Goal: Use online tool/utility: Utilize a website feature to perform a specific function

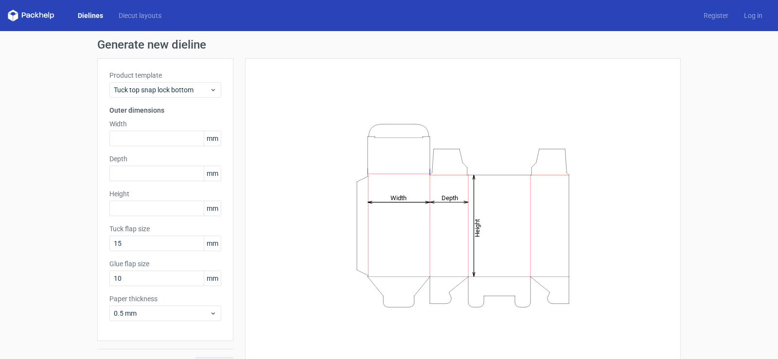
click at [212, 139] on span "mm" at bounding box center [212, 138] width 17 height 15
click at [210, 88] on icon at bounding box center [213, 90] width 7 height 8
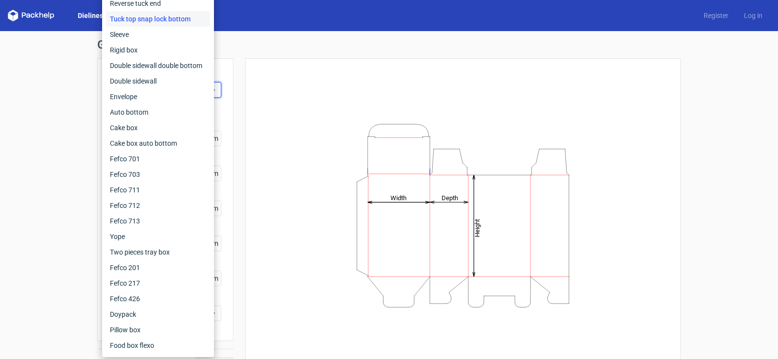
click at [38, 145] on div "Generate new dieline Product template Tuck top snap lock bottom Outer dimension…" at bounding box center [389, 206] width 778 height 350
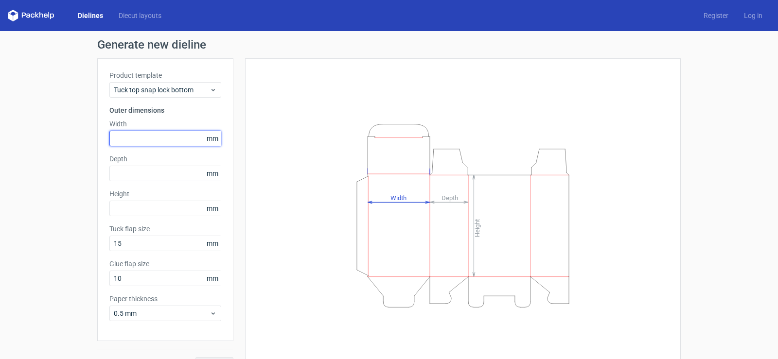
click at [134, 139] on input "text" at bounding box center [165, 139] width 112 height 16
type input "252"
click at [52, 233] on div "Generate new dieline Product template Tuck top snap lock bottom Outer dimension…" at bounding box center [389, 206] width 778 height 350
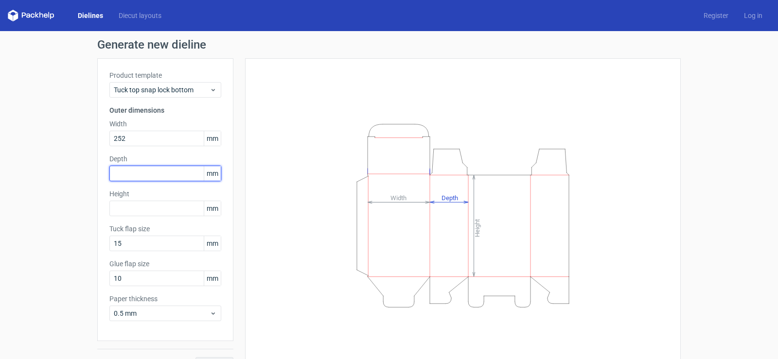
click at [151, 176] on input "text" at bounding box center [165, 174] width 112 height 16
type input "252"
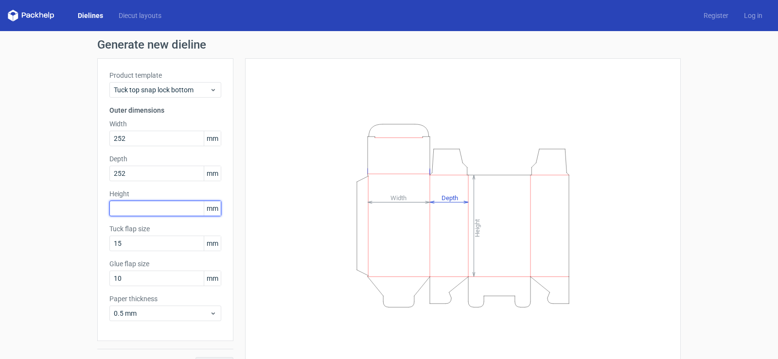
click at [139, 209] on input "text" at bounding box center [165, 209] width 112 height 16
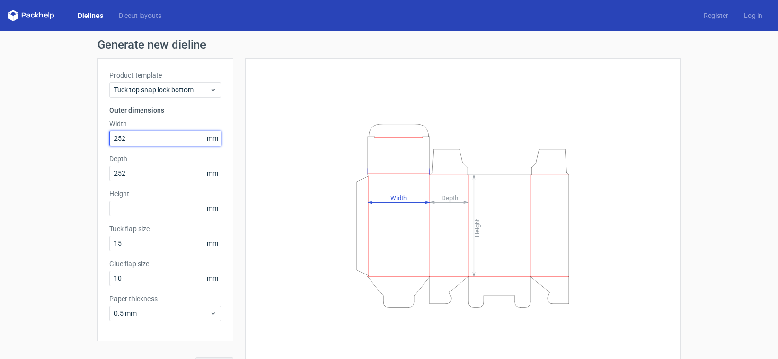
drag, startPoint x: 124, startPoint y: 138, endPoint x: 100, endPoint y: 140, distance: 23.9
click at [100, 140] on div "Product template Tuck top snap lock bottom Outer dimensions Width 252 mm Depth …" at bounding box center [165, 199] width 136 height 283
type input "57"
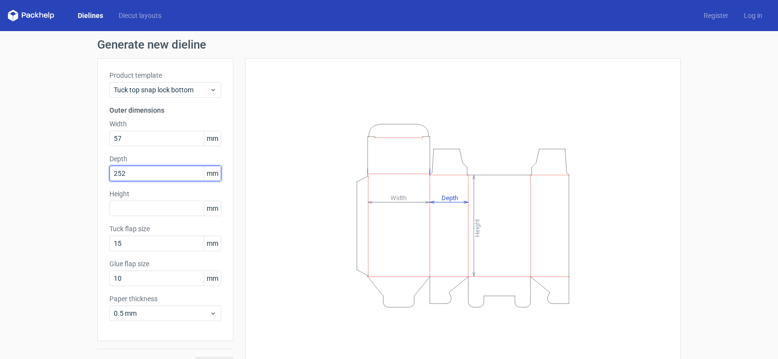
click at [125, 178] on input "252" at bounding box center [165, 174] width 112 height 16
drag, startPoint x: 125, startPoint y: 177, endPoint x: 108, endPoint y: 177, distance: 17.0
click at [109, 177] on input "252" at bounding box center [165, 174] width 112 height 16
type input "57"
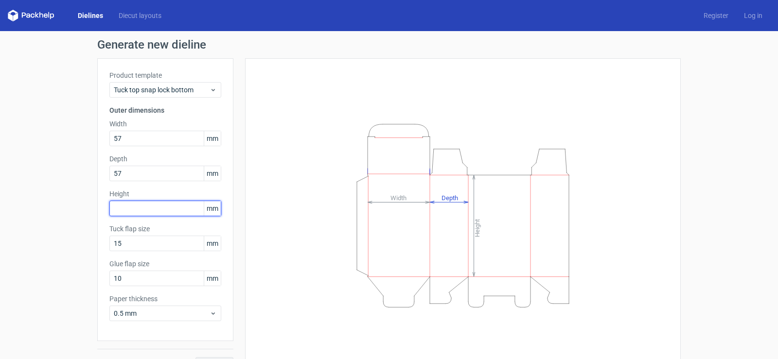
click at [121, 204] on input "text" at bounding box center [165, 209] width 112 height 16
type input "80"
click at [84, 272] on div "Generate new dieline Product template Tuck top snap lock bottom Outer dimension…" at bounding box center [389, 206] width 778 height 350
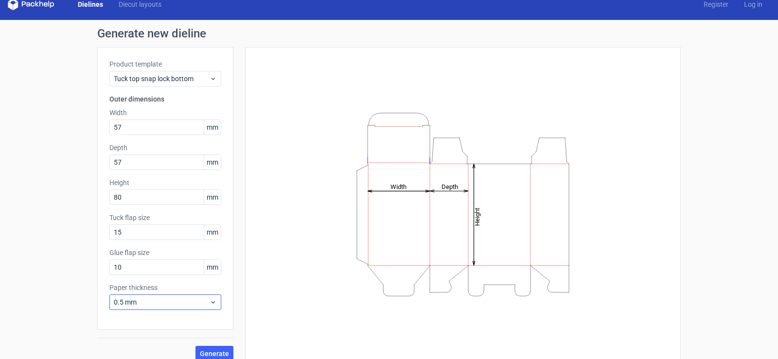
scroll to position [21, 0]
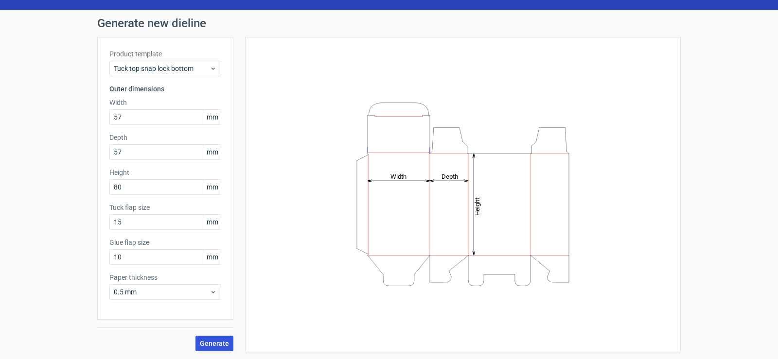
click at [208, 340] on span "Generate" at bounding box center [214, 343] width 29 height 7
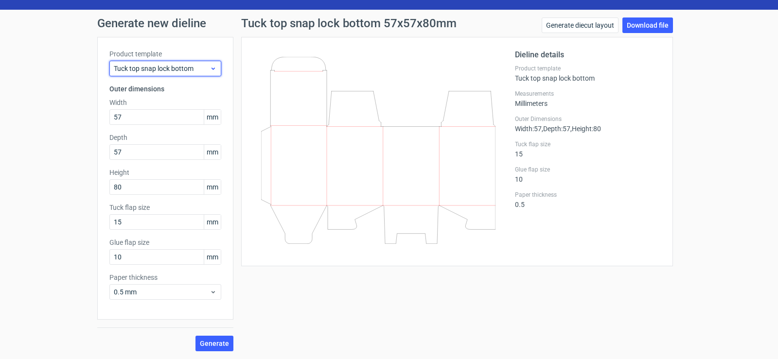
click at [187, 67] on span "Tuck top snap lock bottom" at bounding box center [162, 69] width 96 height 10
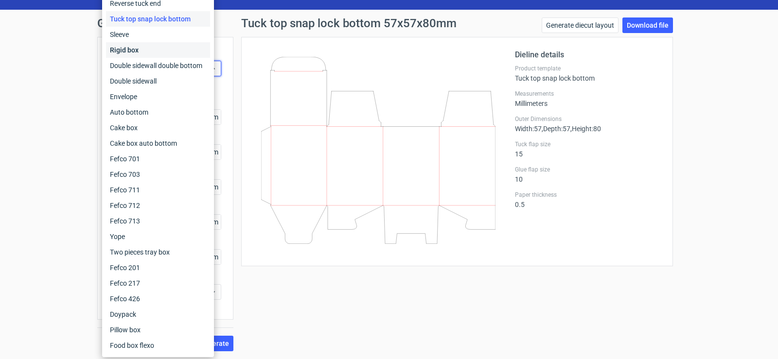
click at [176, 51] on div "Rigid box" at bounding box center [158, 50] width 104 height 16
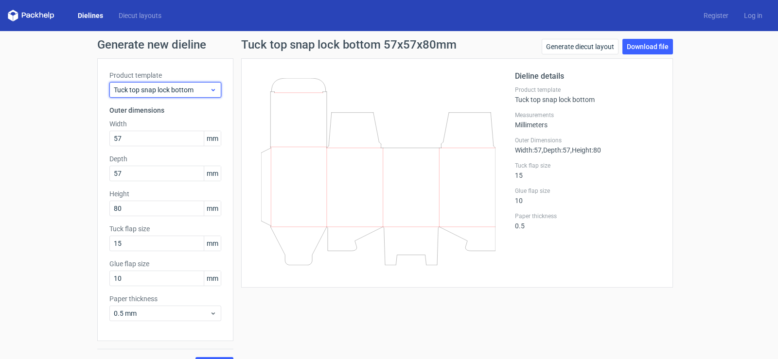
click at [143, 94] on span "Tuck top snap lock bottom" at bounding box center [162, 90] width 96 height 10
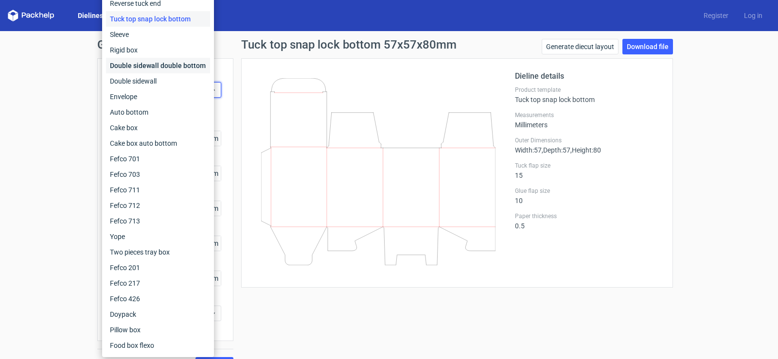
click at [178, 67] on div "Double sidewall double bottom" at bounding box center [158, 66] width 104 height 16
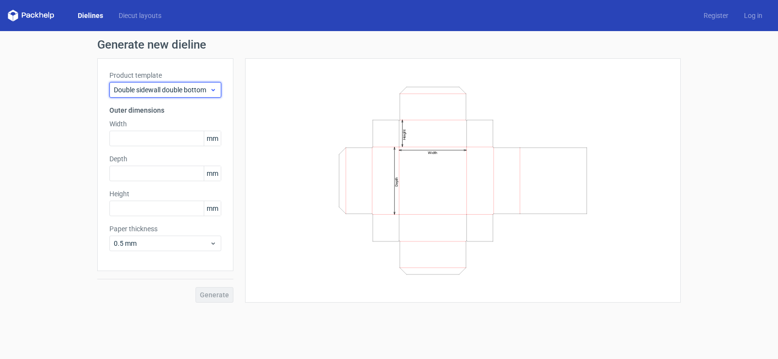
click at [164, 88] on span "Double sidewall double bottom" at bounding box center [162, 90] width 96 height 10
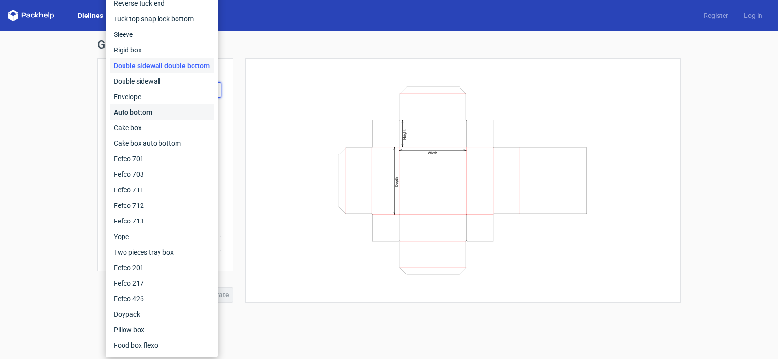
click at [154, 111] on div "Auto bottom" at bounding box center [162, 113] width 104 height 16
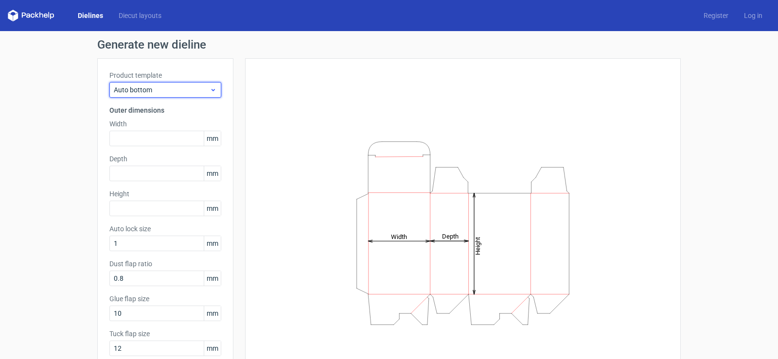
click at [155, 91] on span "Auto bottom" at bounding box center [162, 90] width 96 height 10
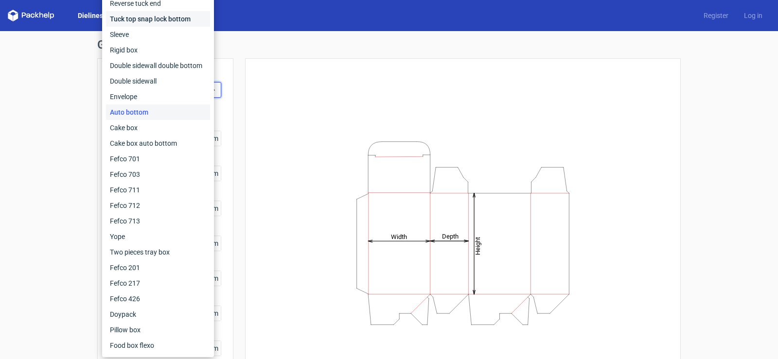
click at [154, 13] on div "Tuck top snap lock bottom" at bounding box center [158, 19] width 104 height 16
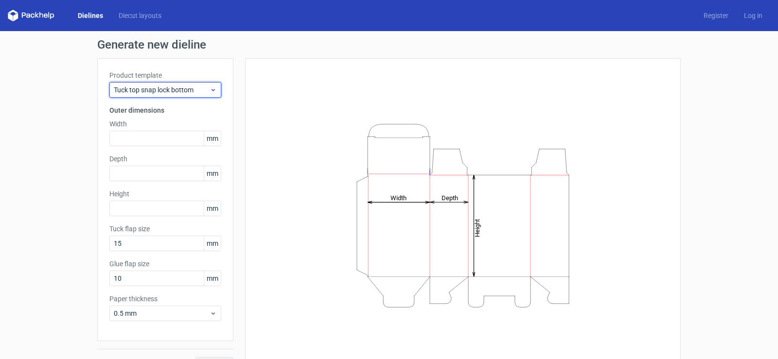
click at [155, 88] on span "Tuck top snap lock bottom" at bounding box center [162, 90] width 96 height 10
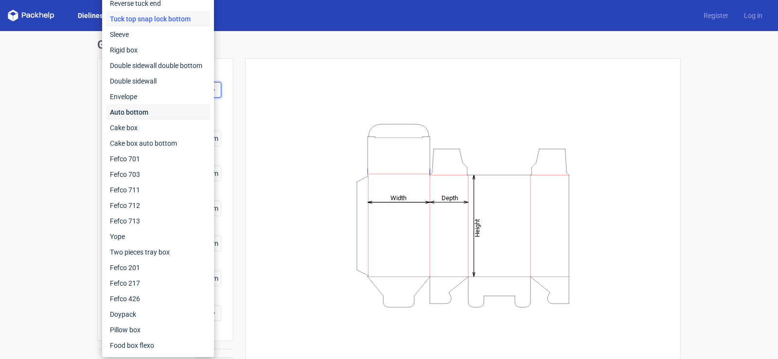
click at [154, 106] on div "Auto bottom" at bounding box center [158, 113] width 104 height 16
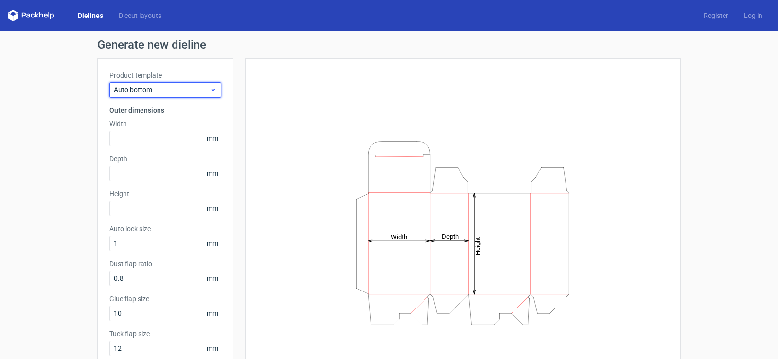
click at [155, 89] on span "Auto bottom" at bounding box center [162, 90] width 96 height 10
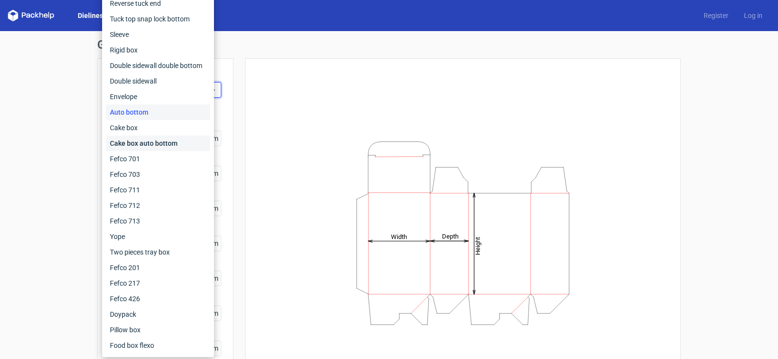
click at [157, 148] on div "Cake box auto bottom" at bounding box center [158, 144] width 104 height 16
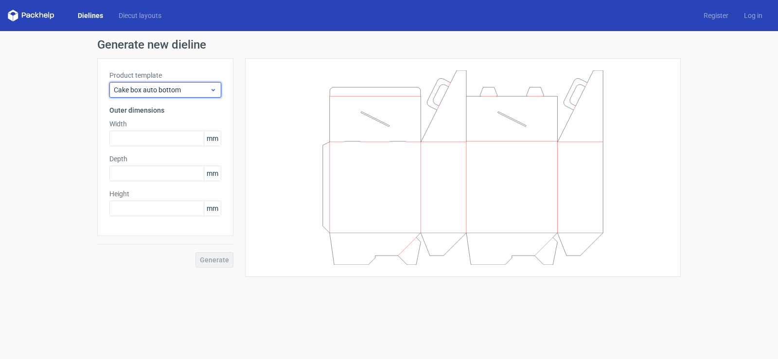
click at [158, 92] on span "Cake box auto bottom" at bounding box center [162, 90] width 96 height 10
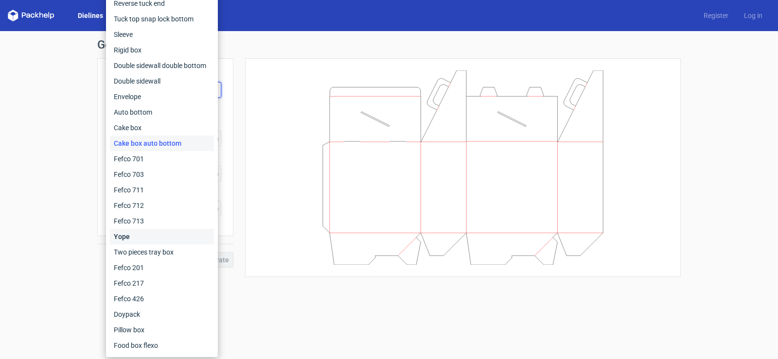
click at [161, 240] on div "Yope" at bounding box center [162, 237] width 104 height 16
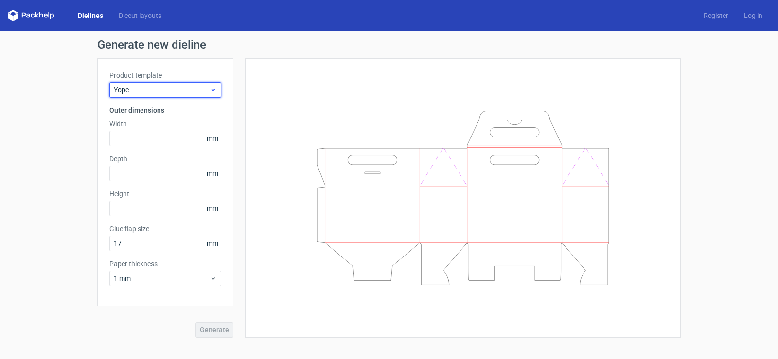
click at [153, 88] on span "Yope" at bounding box center [162, 90] width 96 height 10
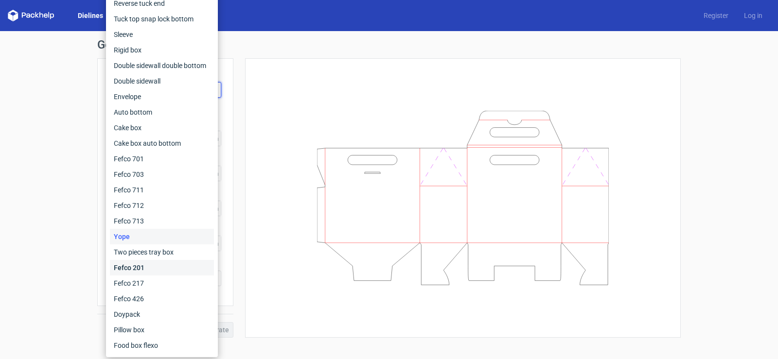
click at [162, 268] on div "Fefco 201" at bounding box center [162, 268] width 104 height 16
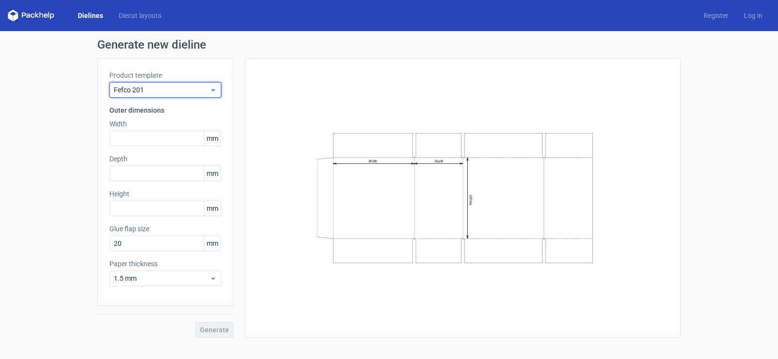
click at [159, 84] on div "Fefco 201" at bounding box center [165, 90] width 112 height 16
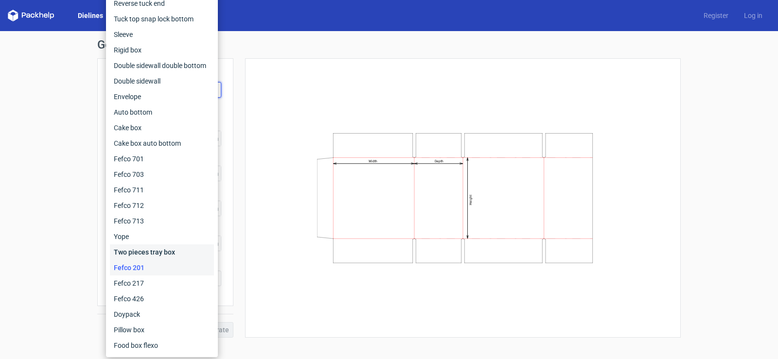
click at [153, 256] on div "Two pieces tray box" at bounding box center [162, 253] width 104 height 16
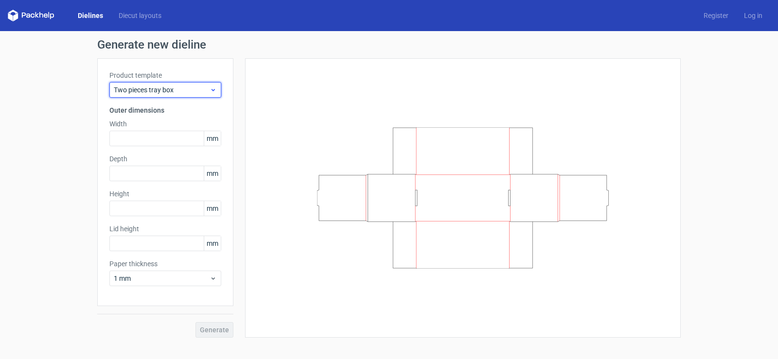
click at [157, 90] on span "Two pieces tray box" at bounding box center [162, 90] width 96 height 10
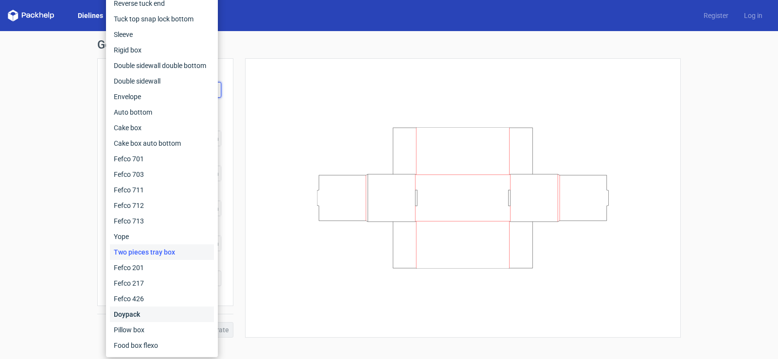
click at [154, 311] on div "Doypack" at bounding box center [162, 315] width 104 height 16
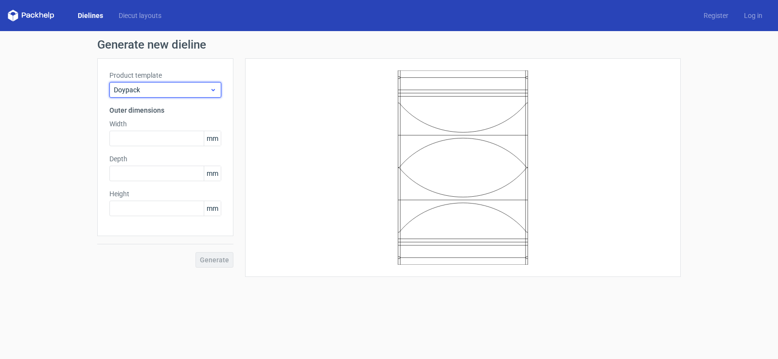
click at [173, 85] on div "Doypack" at bounding box center [165, 90] width 112 height 16
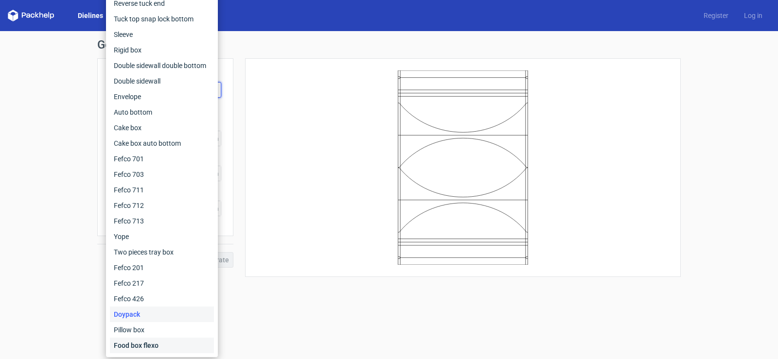
click at [168, 347] on div "Food box flexo" at bounding box center [162, 346] width 104 height 16
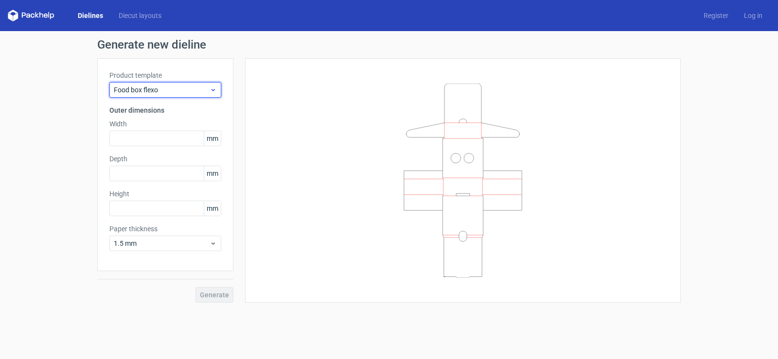
click at [167, 87] on span "Food box flexo" at bounding box center [162, 90] width 96 height 10
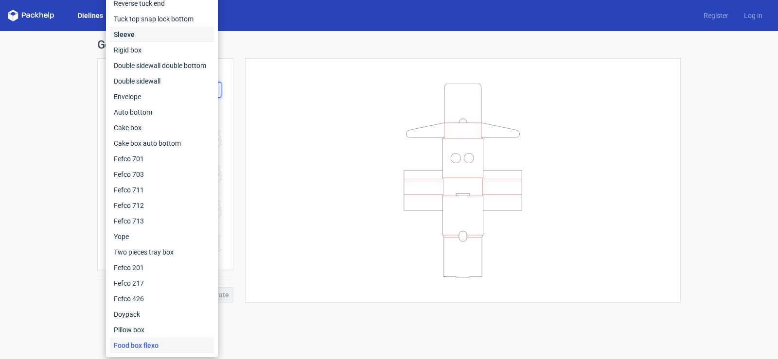
click at [141, 32] on div "Sleeve" at bounding box center [162, 35] width 104 height 16
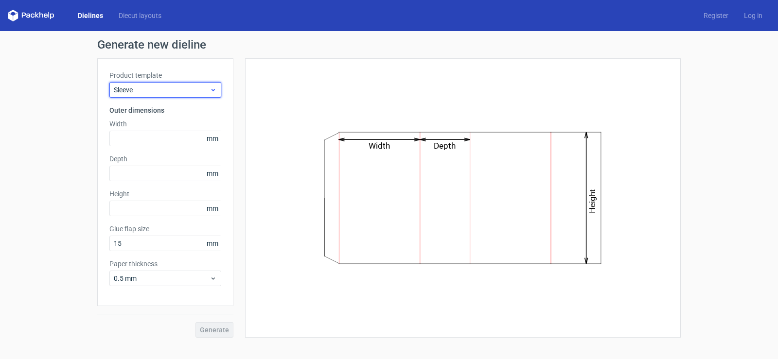
click at [160, 90] on span "Sleeve" at bounding box center [162, 90] width 96 height 10
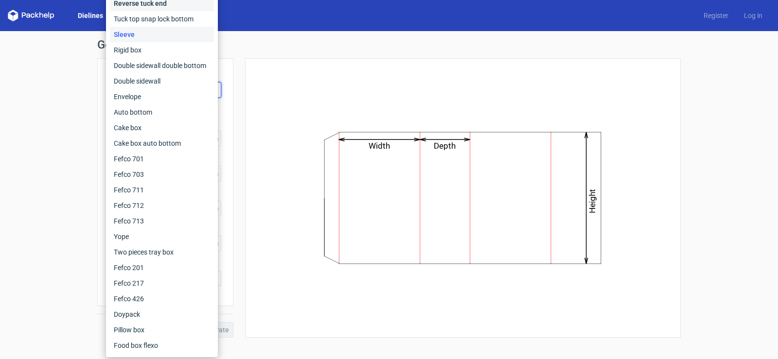
click at [156, 5] on div "Reverse tuck end" at bounding box center [162, 4] width 104 height 16
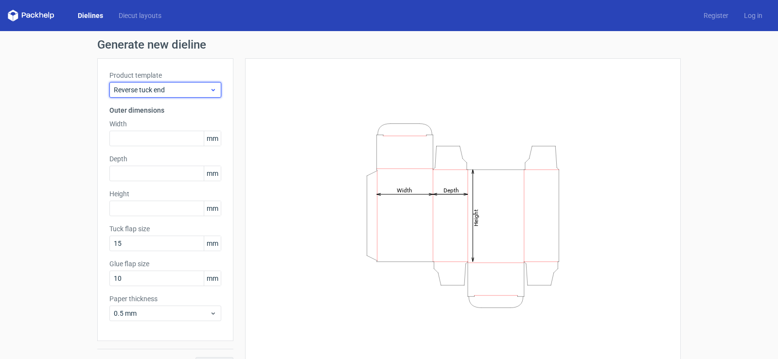
click at [157, 94] on span "Reverse tuck end" at bounding box center [162, 90] width 96 height 10
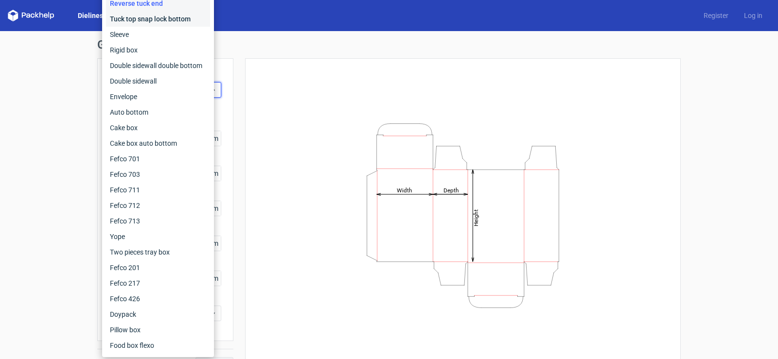
click at [157, 21] on div "Tuck top snap lock bottom" at bounding box center [158, 19] width 104 height 16
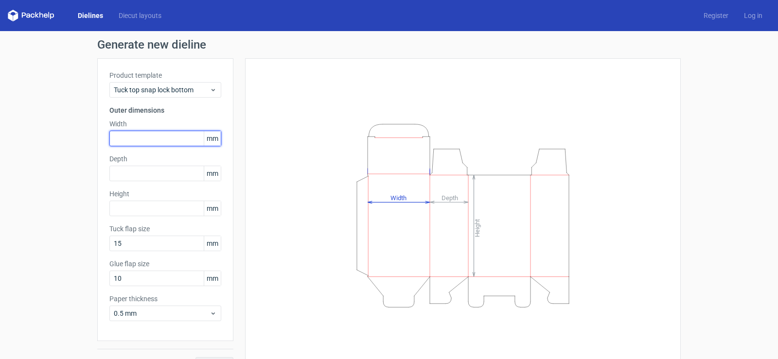
click at [158, 139] on input "text" at bounding box center [165, 139] width 112 height 16
type input "65"
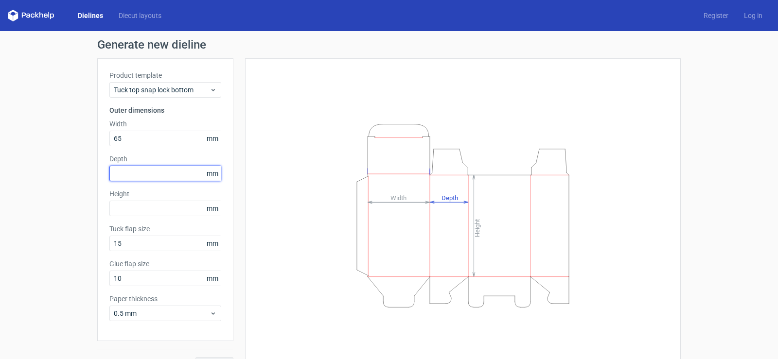
click at [147, 173] on input "text" at bounding box center [165, 174] width 112 height 16
type input "60"
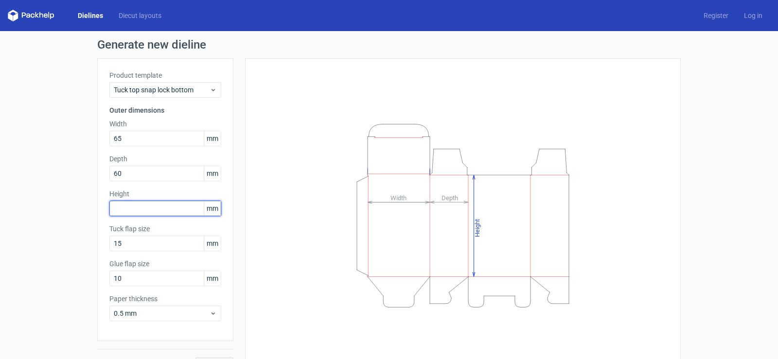
click at [146, 211] on input "text" at bounding box center [165, 209] width 112 height 16
type input "80"
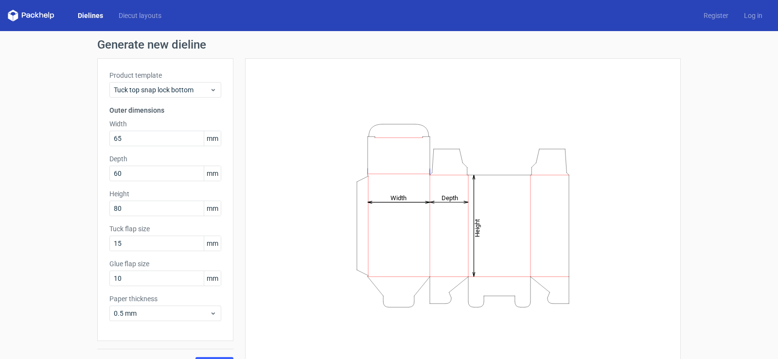
click at [80, 259] on div "Generate new dieline Product template Tuck top snap lock bottom Outer dimension…" at bounding box center [389, 206] width 778 height 350
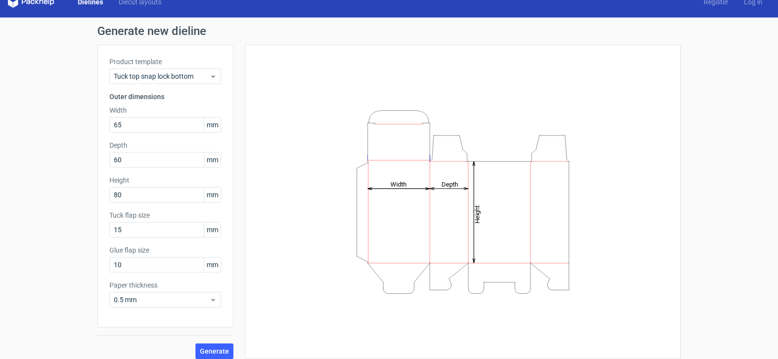
scroll to position [21, 0]
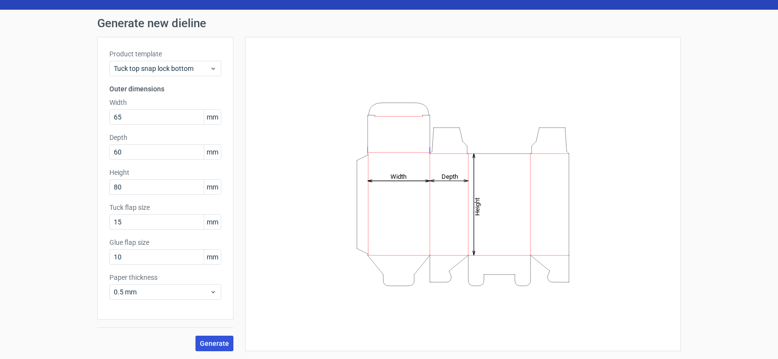
click at [209, 349] on button "Generate" at bounding box center [215, 344] width 38 height 16
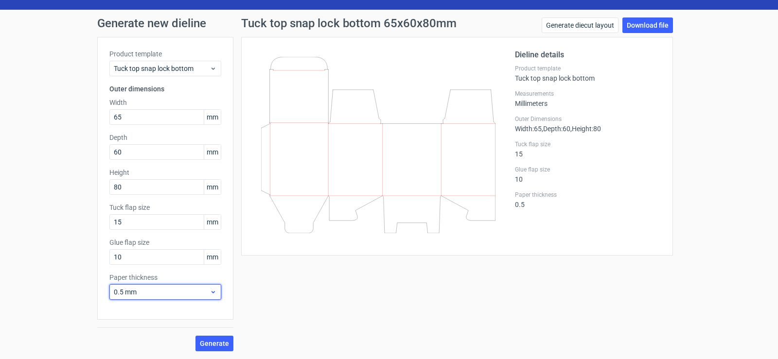
click at [178, 293] on span "0.5 mm" at bounding box center [162, 292] width 96 height 10
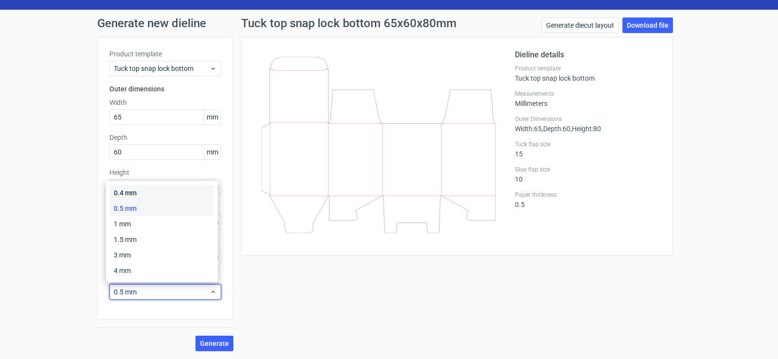
click at [171, 196] on div "0.4 mm" at bounding box center [162, 193] width 104 height 16
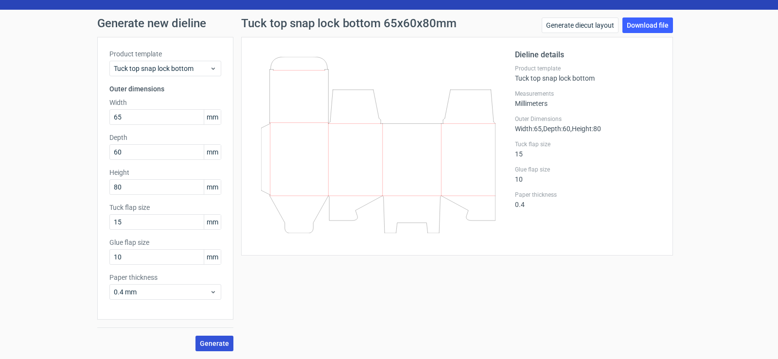
click at [208, 342] on span "Generate" at bounding box center [214, 343] width 29 height 7
click at [586, 25] on link "Generate diecut layout" at bounding box center [580, 26] width 77 height 16
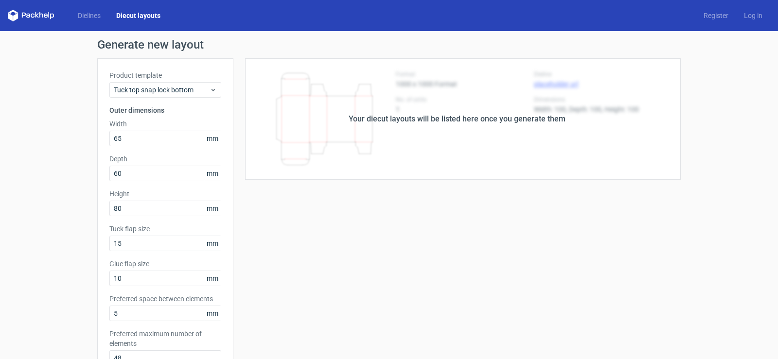
click at [322, 237] on div "Your diecut layouts will be listed here once you generate them Height Depth Wid…" at bounding box center [456, 322] width 447 height 528
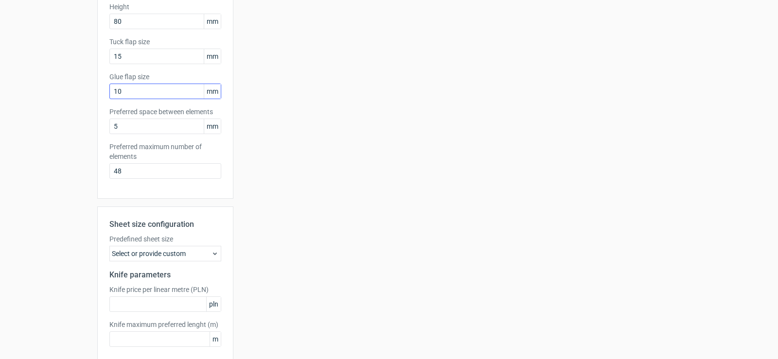
scroll to position [195, 0]
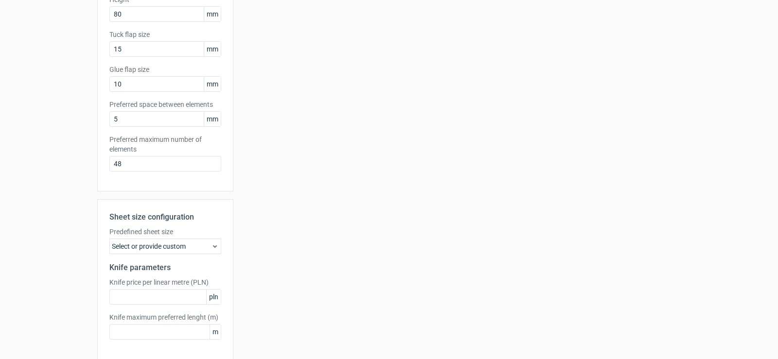
click at [146, 244] on div "Select or provide custom" at bounding box center [165, 247] width 112 height 16
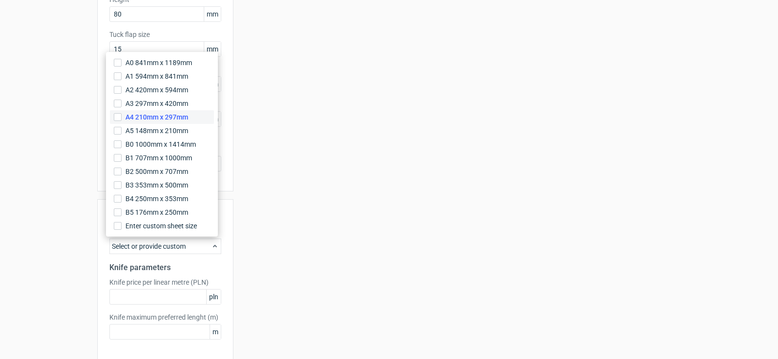
click at [145, 118] on span "A4 210mm x 297mm" at bounding box center [156, 117] width 63 height 10
click at [122, 118] on input "A4 210mm x 297mm" at bounding box center [118, 117] width 8 height 8
click at [288, 277] on div "Your diecut layouts will be listed here once you generate them Height Depth Wid…" at bounding box center [456, 128] width 447 height 528
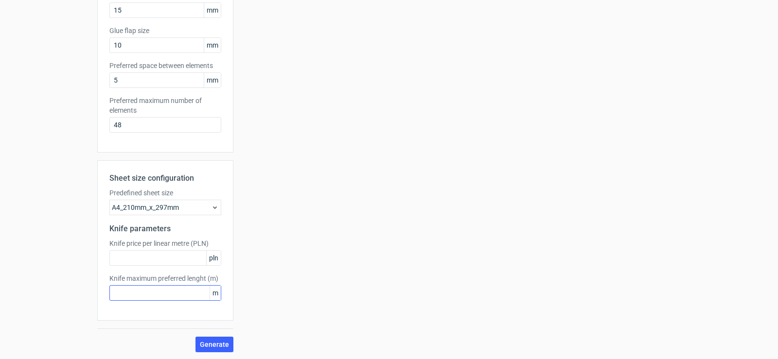
scroll to position [234, 0]
click at [213, 340] on span "Generate" at bounding box center [214, 343] width 29 height 7
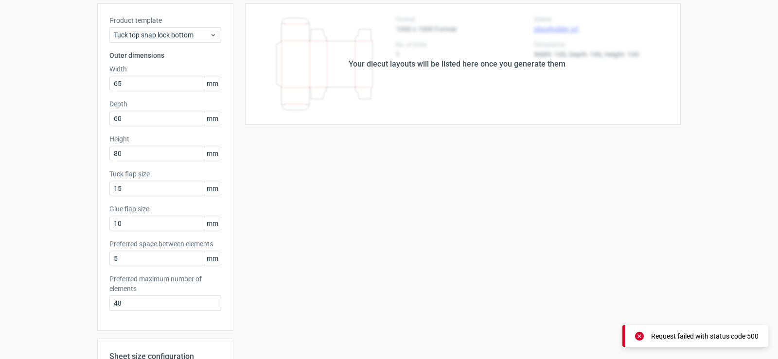
scroll to position [0, 0]
